Goal: Obtain resource: Obtain resource

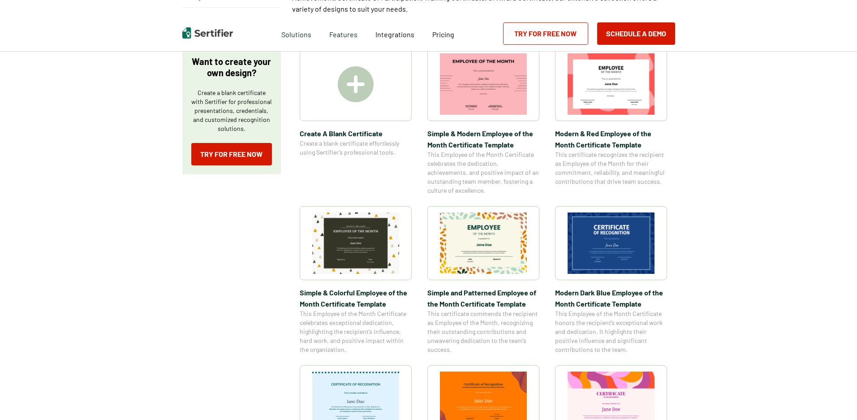
scroll to position [149, 0]
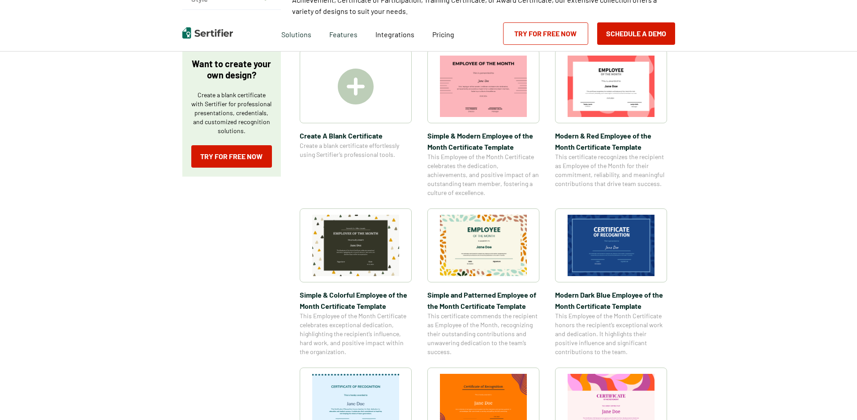
click at [492, 138] on span "Simple & Modern Employee of the Month Certificate Template" at bounding box center [483, 141] width 112 height 22
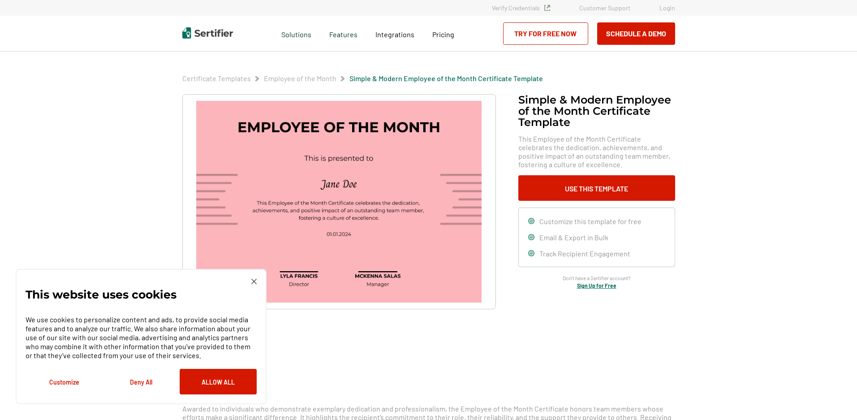
click at [250, 282] on div "This website uses cookies We use cookies to personalize content and ads, to pro…" at bounding box center [141, 337] width 231 height 116
click at [252, 280] on img at bounding box center [253, 281] width 5 height 5
